Goal: Information Seeking & Learning: Learn about a topic

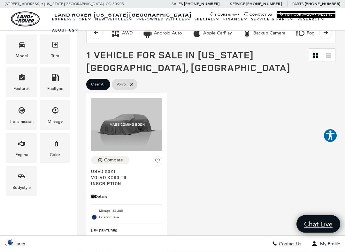
scroll to position [94, 0]
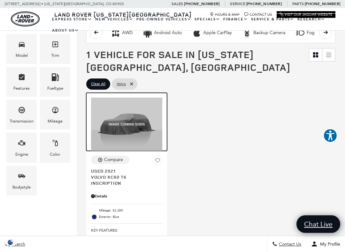
click at [124, 131] on img at bounding box center [126, 124] width 71 height 53
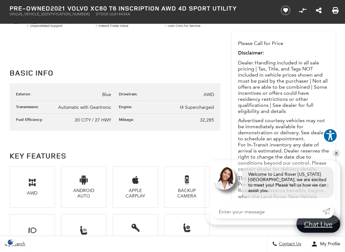
scroll to position [271, 0]
click at [335, 156] on link "✕" at bounding box center [336, 154] width 8 height 8
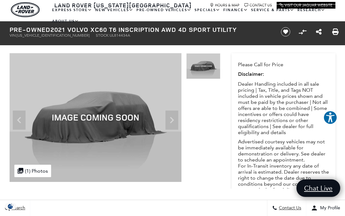
scroll to position [0, 0]
